Goal: Navigation & Orientation: Find specific page/section

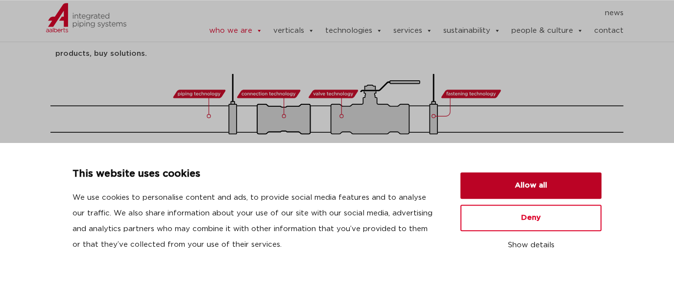
scroll to position [368, 0]
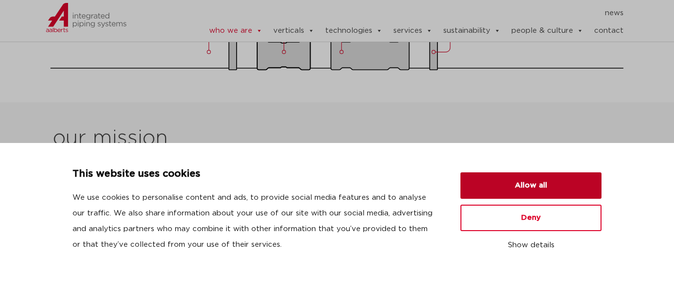
click at [507, 189] on button "Allow all" at bounding box center [530, 185] width 141 height 26
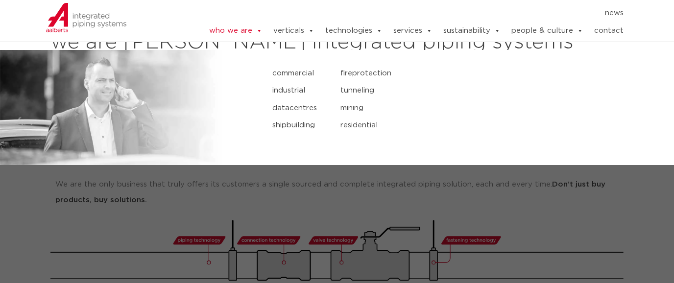
scroll to position [0, 0]
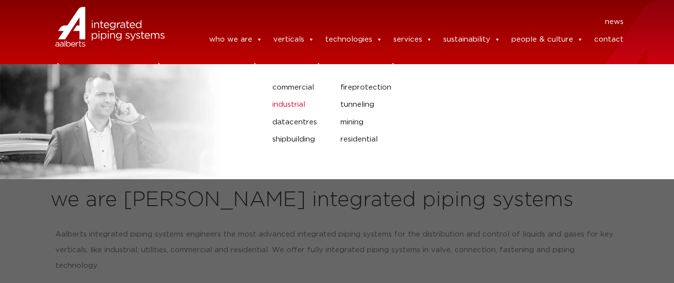
click at [282, 105] on link "industrial" at bounding box center [298, 104] width 53 height 13
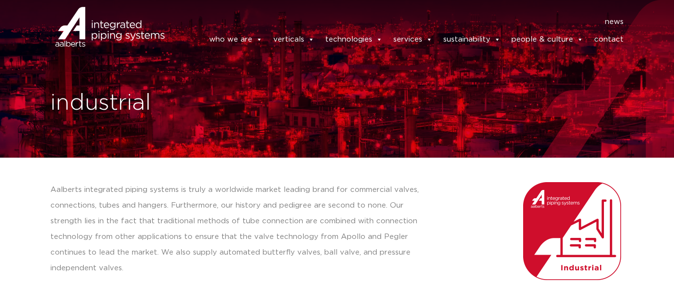
click at [115, 30] on img at bounding box center [86, 39] width 81 height 29
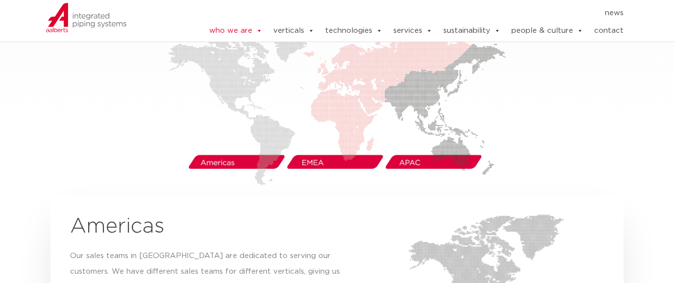
scroll to position [1632, 0]
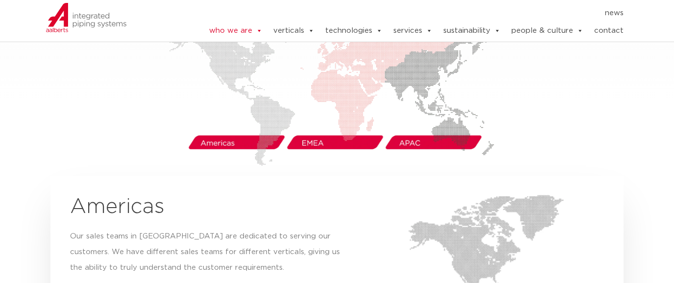
click at [244, 128] on img at bounding box center [337, 82] width 338 height 167
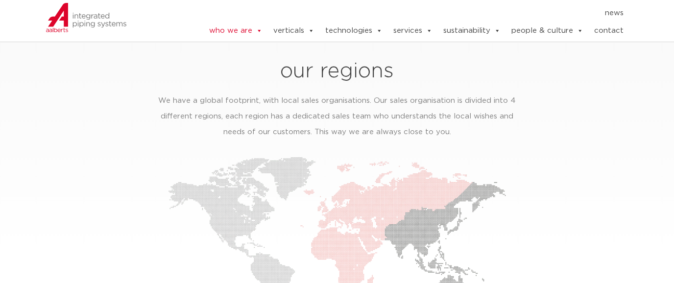
click at [216, 157] on img at bounding box center [337, 240] width 338 height 167
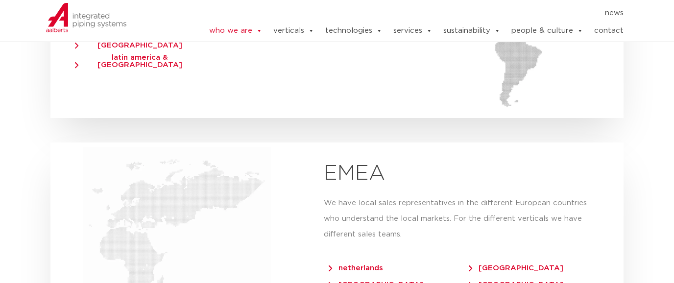
scroll to position [1790, 0]
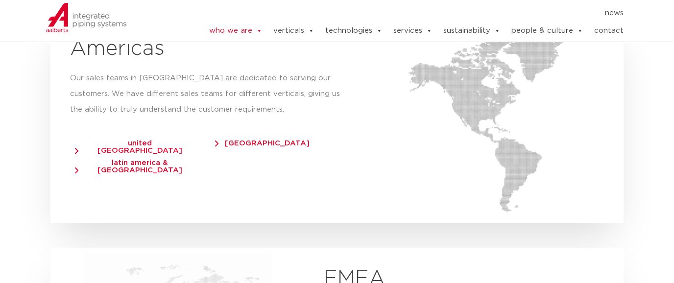
click at [242, 140] on span "[GEOGRAPHIC_DATA]" at bounding box center [262, 143] width 95 height 7
